Goal: Task Accomplishment & Management: Manage account settings

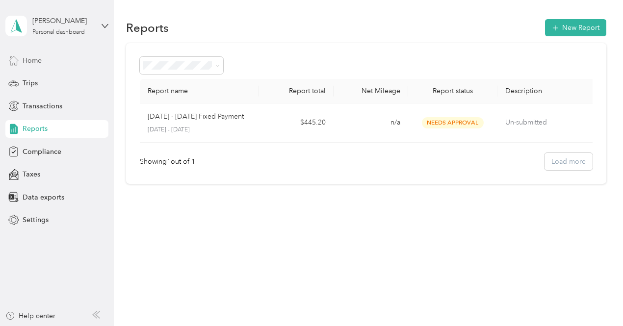
click at [38, 62] on span "Home" at bounding box center [32, 60] width 19 height 10
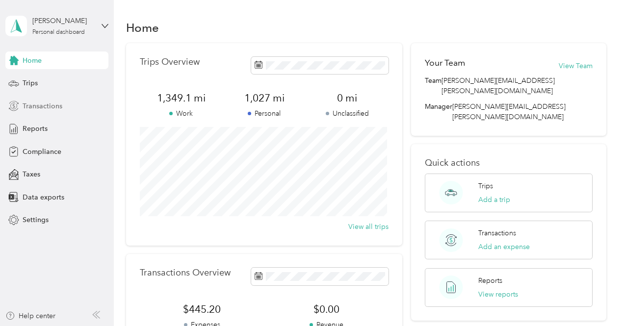
click at [53, 106] on span "Transactions" at bounding box center [43, 106] width 40 height 10
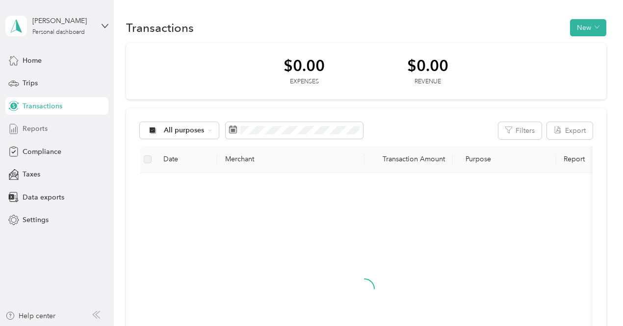
click at [42, 129] on span "Reports" at bounding box center [35, 129] width 25 height 10
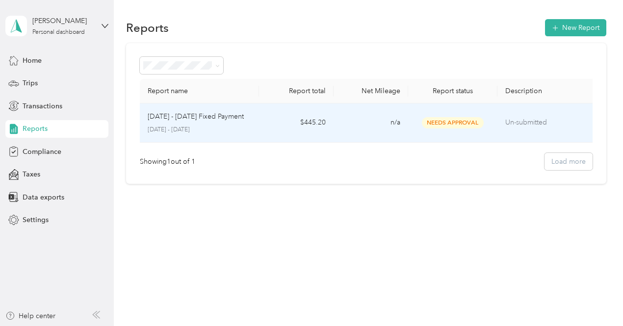
click at [449, 124] on span "Needs Approval" at bounding box center [453, 122] width 62 height 11
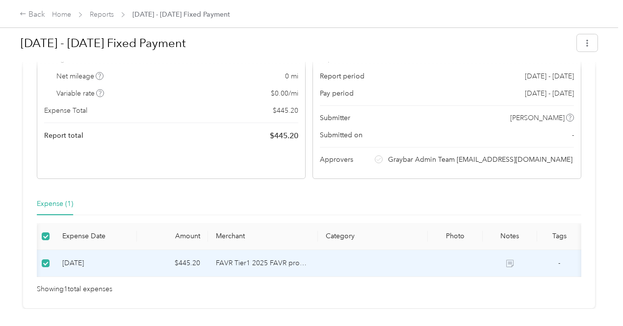
scroll to position [0, 136]
click at [506, 267] on icon at bounding box center [509, 263] width 7 height 7
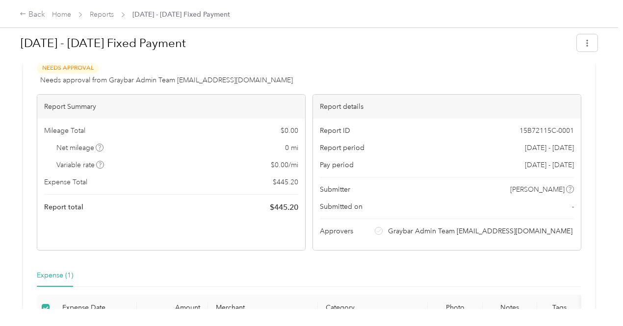
scroll to position [0, 0]
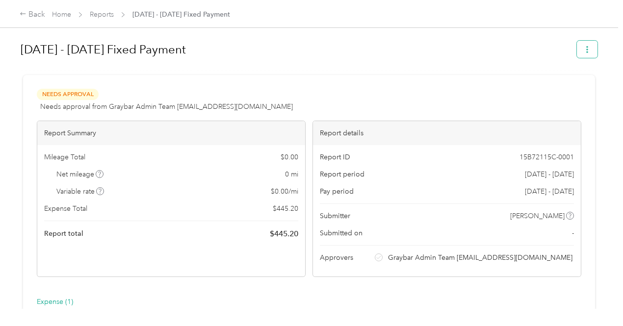
click at [586, 51] on icon "button" at bounding box center [587, 49] width 7 height 7
click at [64, 14] on link "Home" at bounding box center [61, 14] width 19 height 8
